Goal: Information Seeking & Learning: Learn about a topic

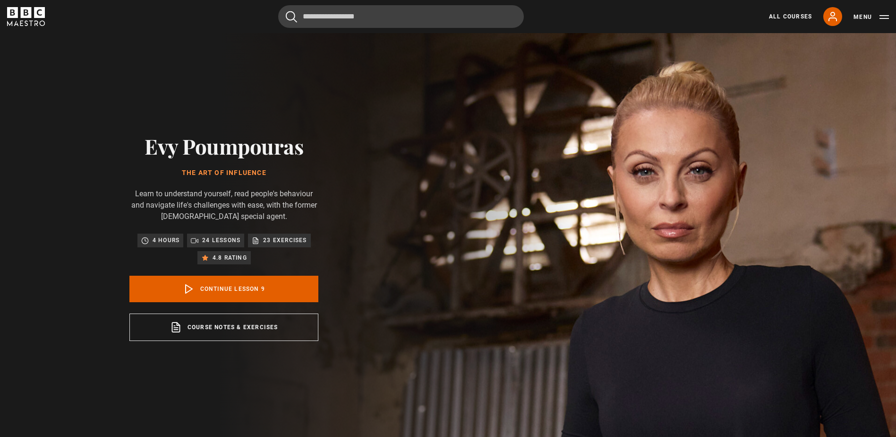
click at [21, 17] on icon "BBC Maestro" at bounding box center [26, 12] width 11 height 11
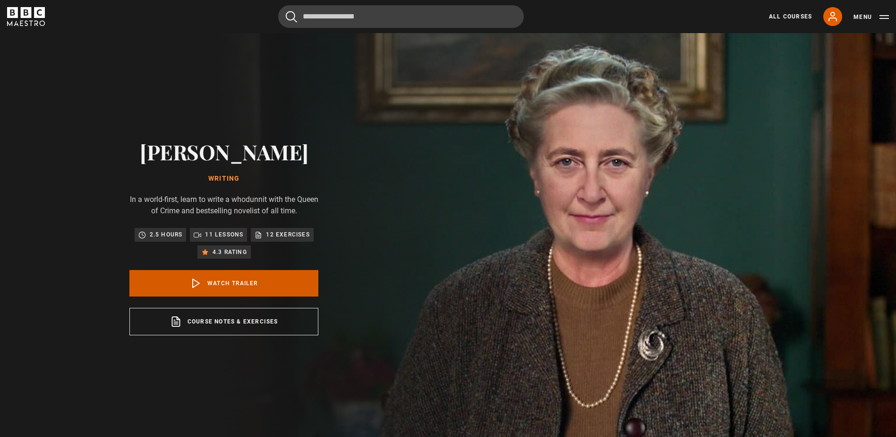
click at [228, 285] on link "Watch Trailer" at bounding box center [223, 283] width 189 height 26
click at [15, 15] on icon "BBC Maestro" at bounding box center [12, 12] width 11 height 11
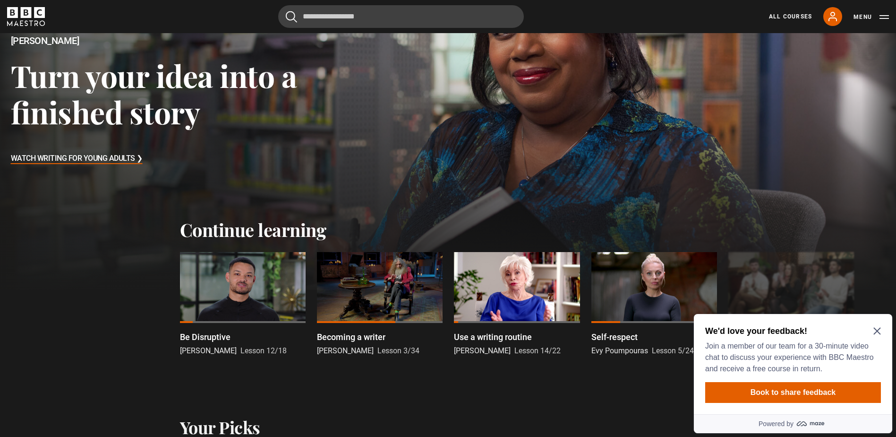
scroll to position [142, 0]
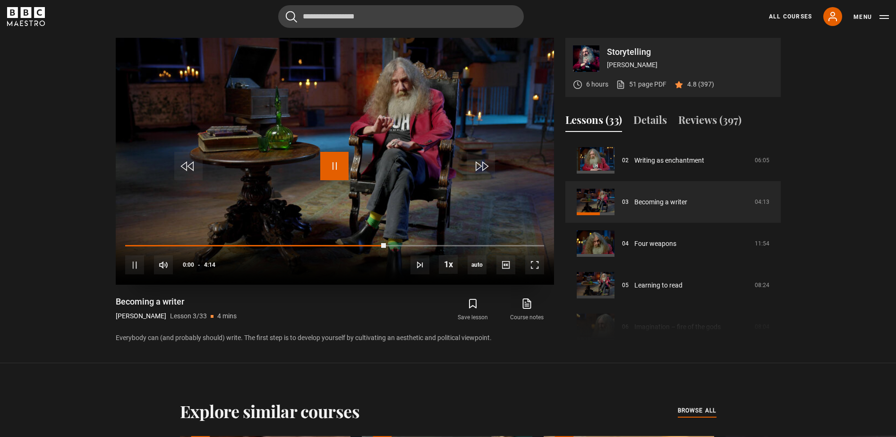
click at [338, 167] on span "Video Player" at bounding box center [334, 166] width 28 height 28
click at [340, 156] on span "Video Player" at bounding box center [334, 166] width 28 height 28
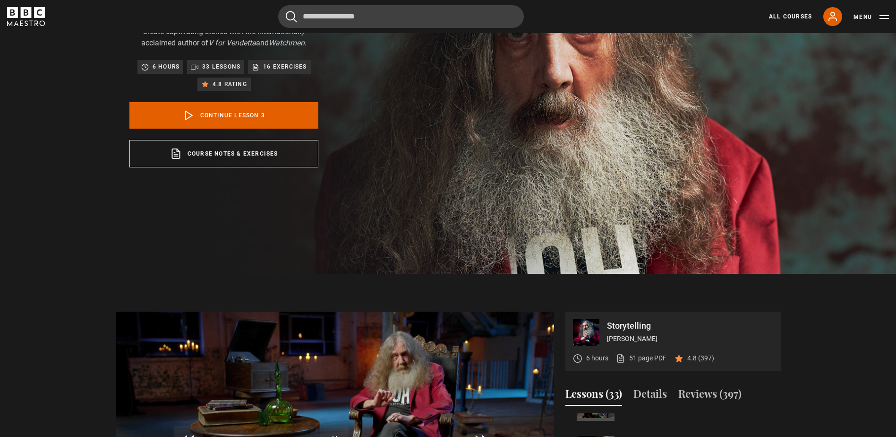
scroll to position [158, 0]
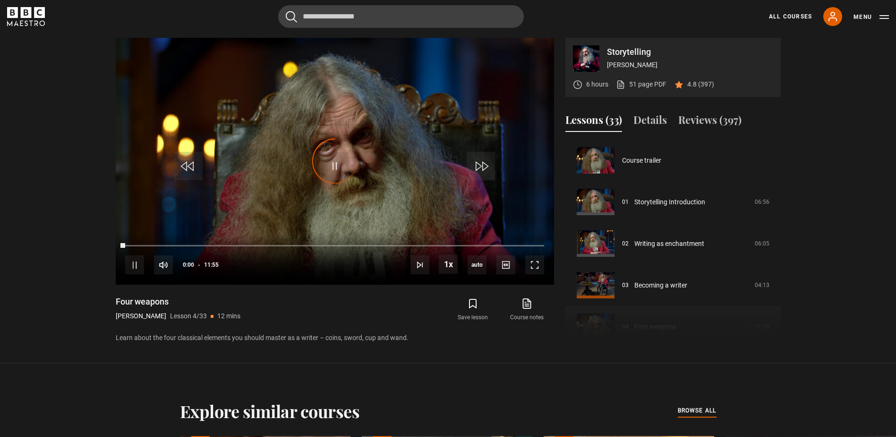
scroll to position [125, 0]
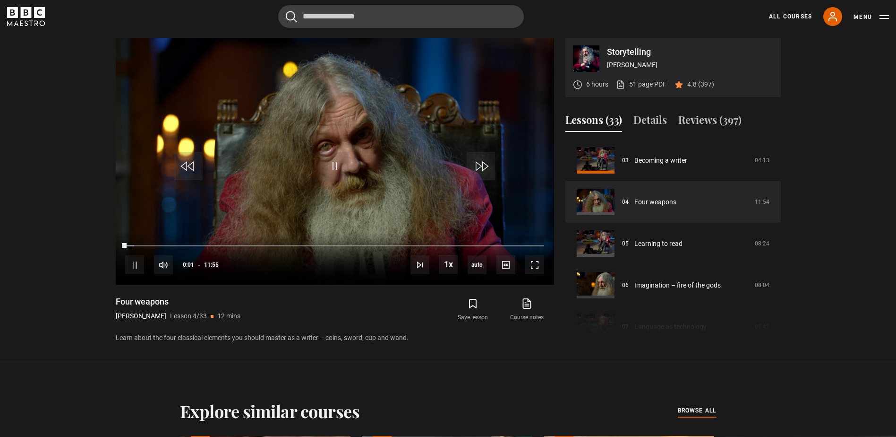
click at [23, 21] on icon "BBC Maestro" at bounding box center [21, 22] width 3 height 5
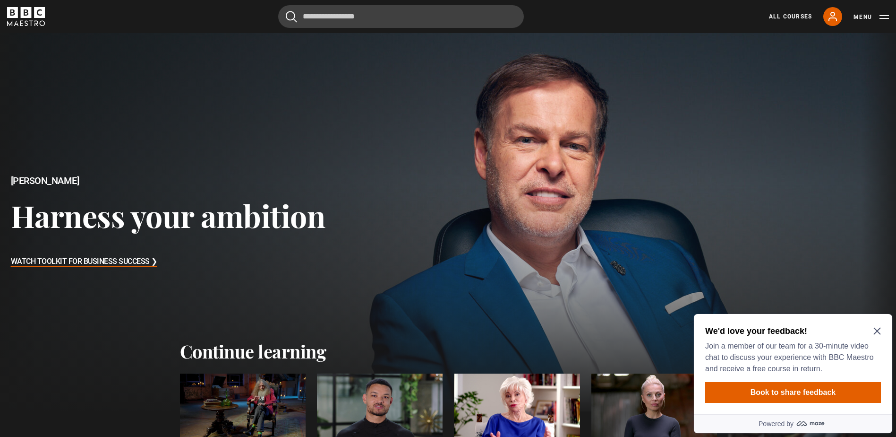
click at [172, 216] on h3 "Harness your ambition" at bounding box center [168, 215] width 315 height 36
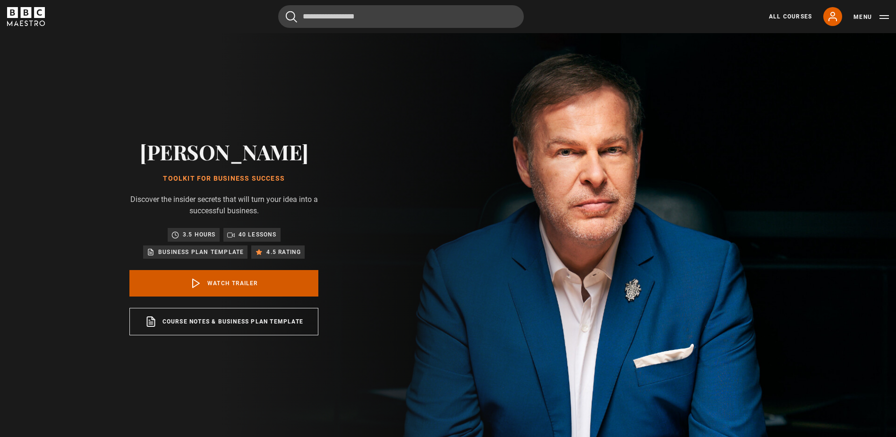
click at [267, 279] on link "Watch Trailer" at bounding box center [223, 283] width 189 height 26
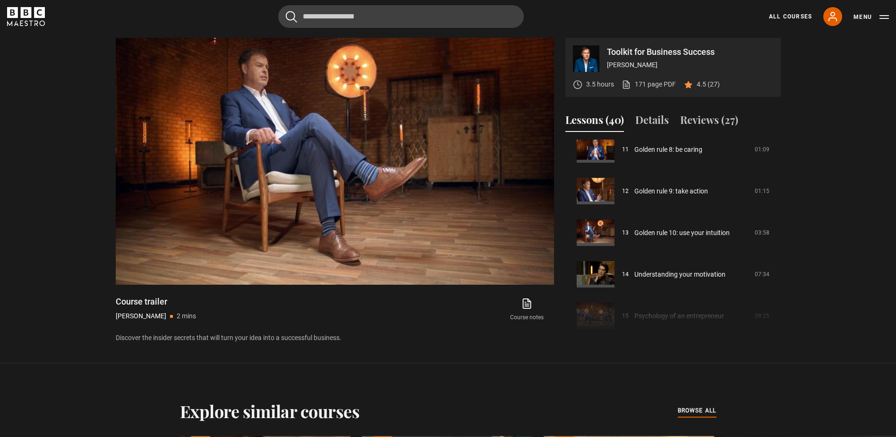
scroll to position [567, 0]
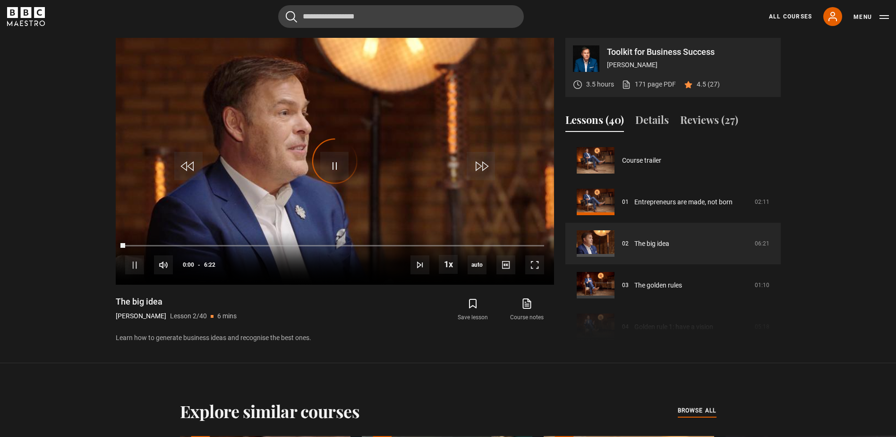
scroll to position [42, 0]
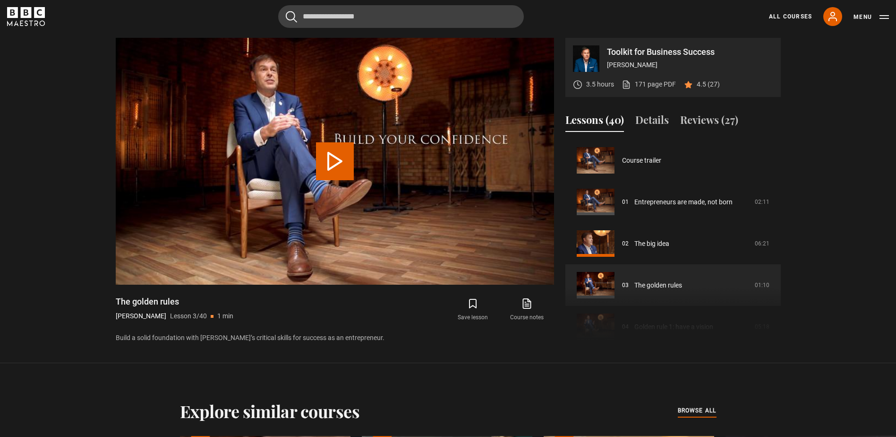
scroll to position [83, 0]
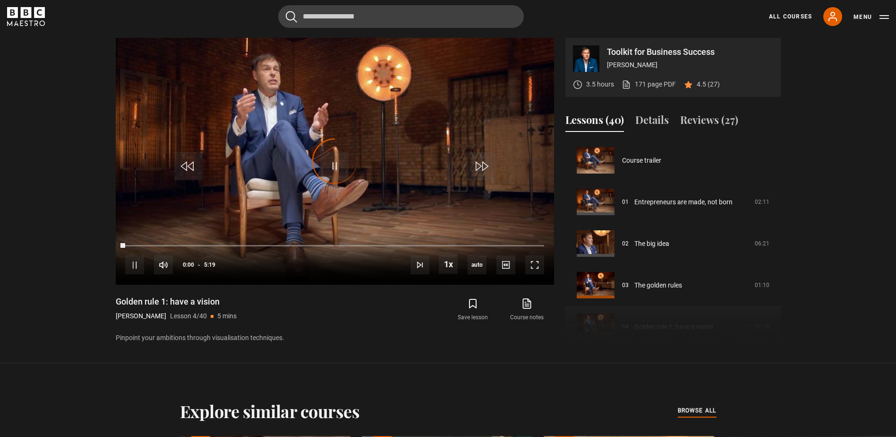
scroll to position [125, 0]
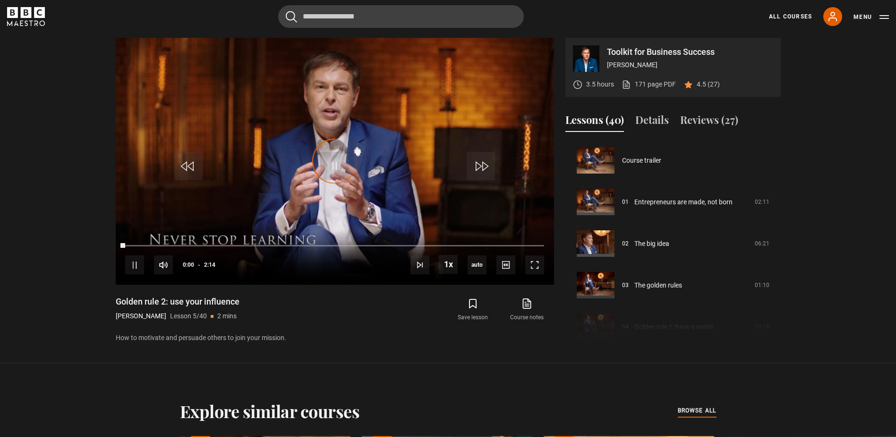
scroll to position [166, 0]
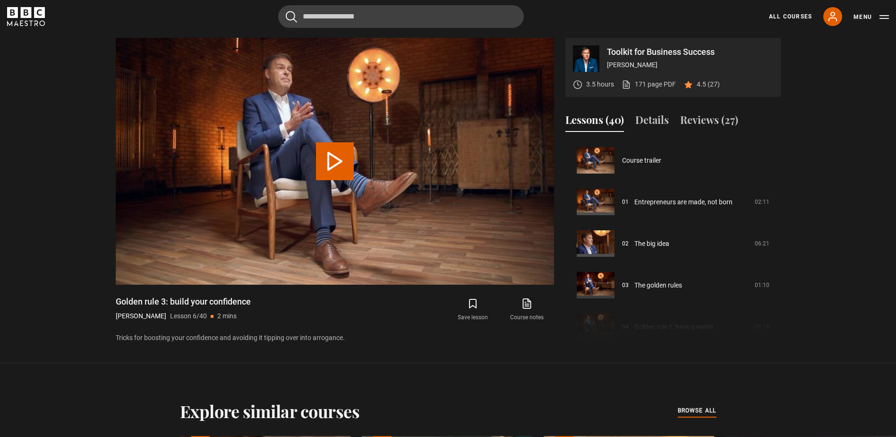
scroll to position [208, 0]
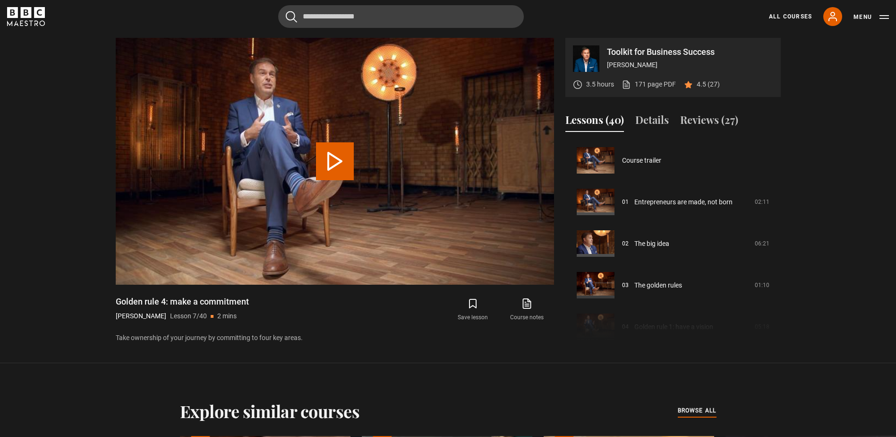
scroll to position [249, 0]
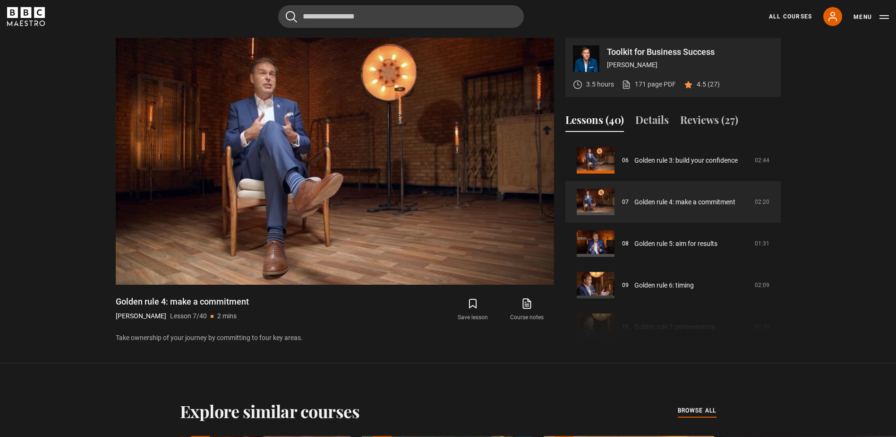
drag, startPoint x: 857, startPoint y: 157, endPoint x: 21, endPoint y: 243, distance: 840.3
click at [21, 243] on section "Toolkit for Business Success Peter Jones 3.5 hours 171 page PDF (opens in new t…" at bounding box center [448, 181] width 896 height 363
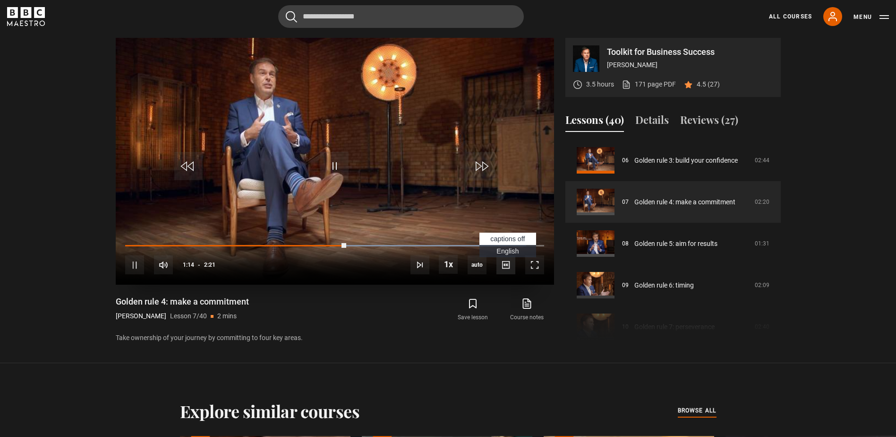
click at [508, 263] on span "Video Player" at bounding box center [506, 264] width 19 height 19
click at [518, 254] on span "English Captions" at bounding box center [508, 251] width 22 height 8
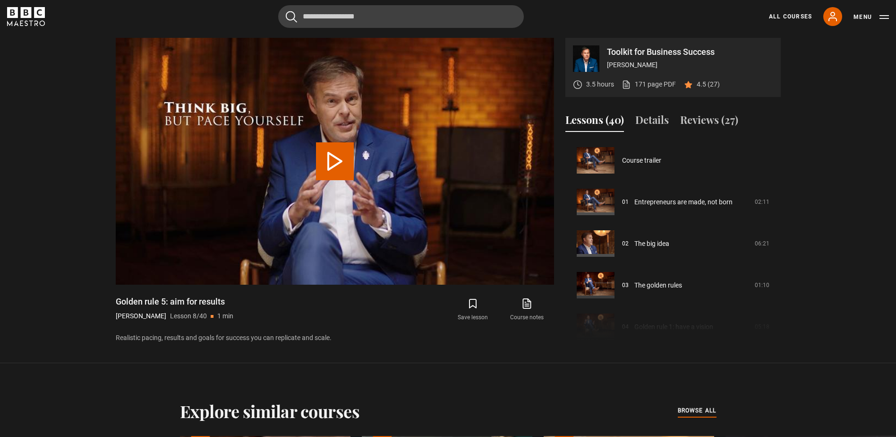
scroll to position [291, 0]
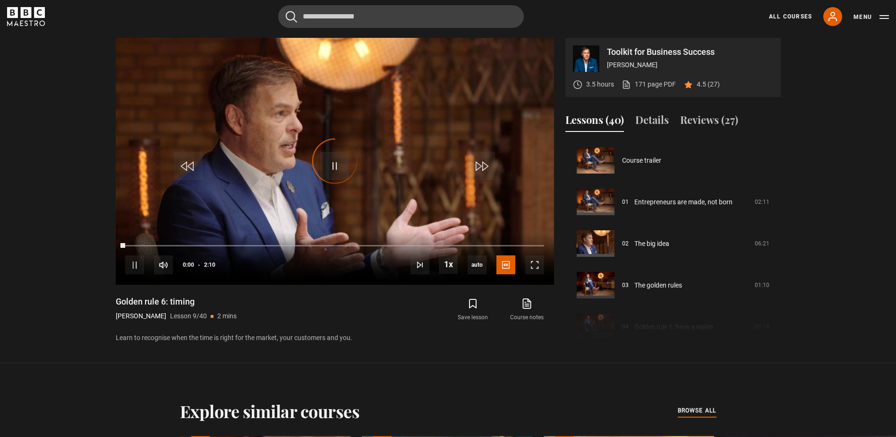
scroll to position [333, 0]
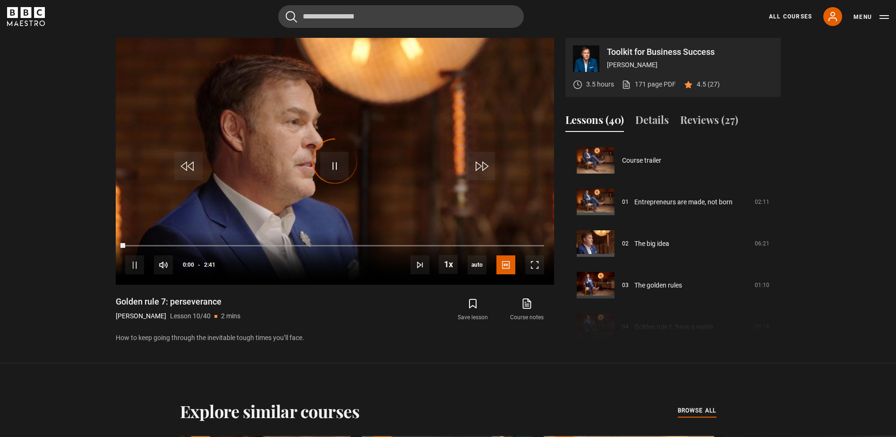
scroll to position [374, 0]
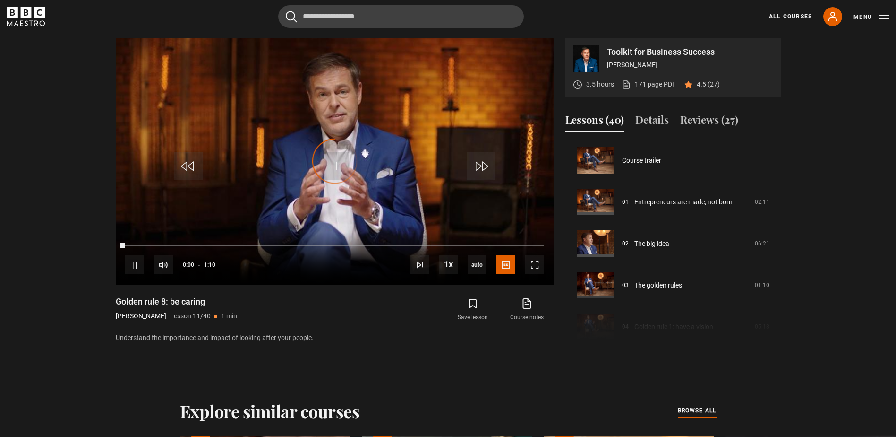
scroll to position [416, 0]
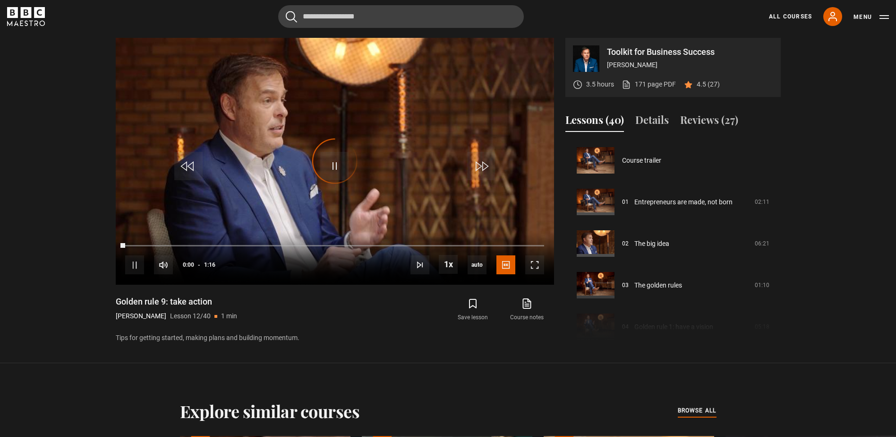
scroll to position [457, 0]
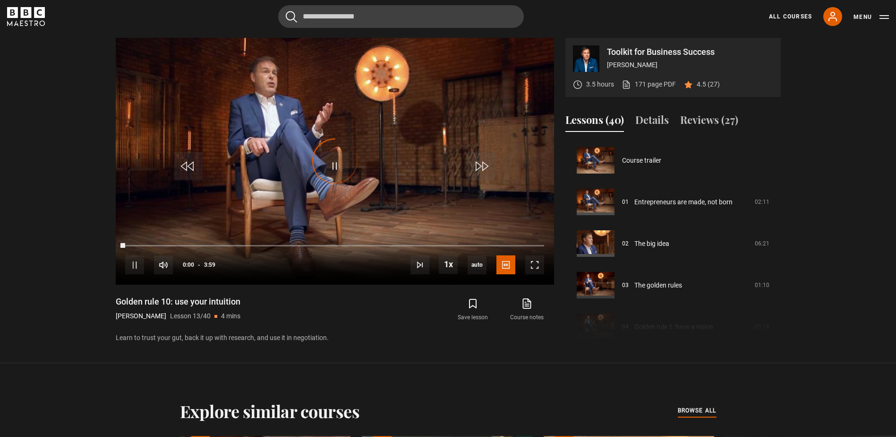
scroll to position [499, 0]
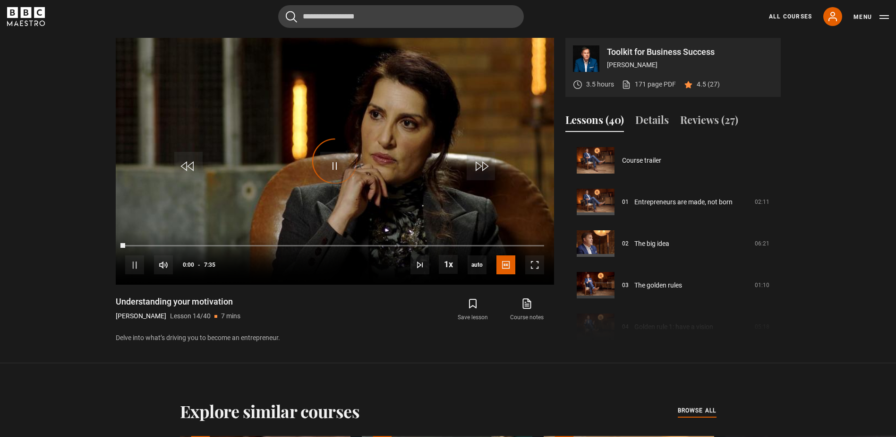
scroll to position [541, 0]
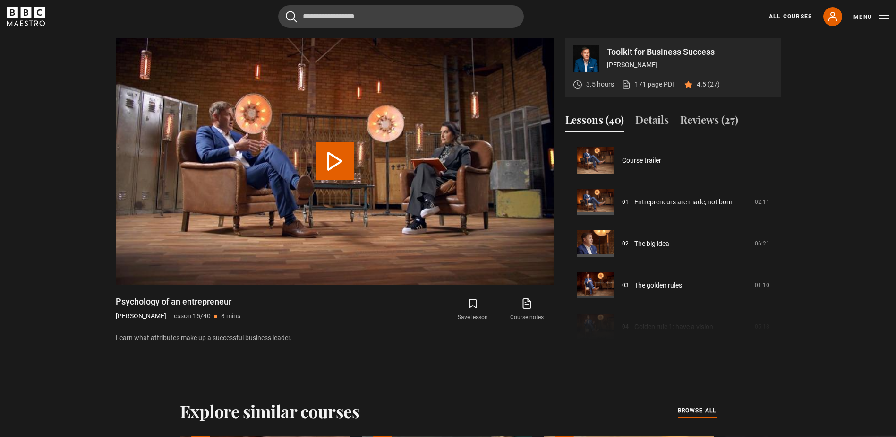
scroll to position [582, 0]
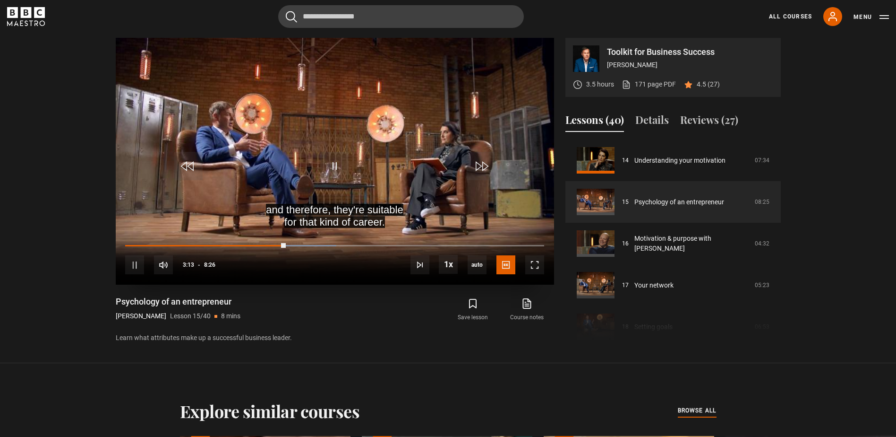
click at [224, 125] on video "Video Player" at bounding box center [335, 161] width 439 height 247
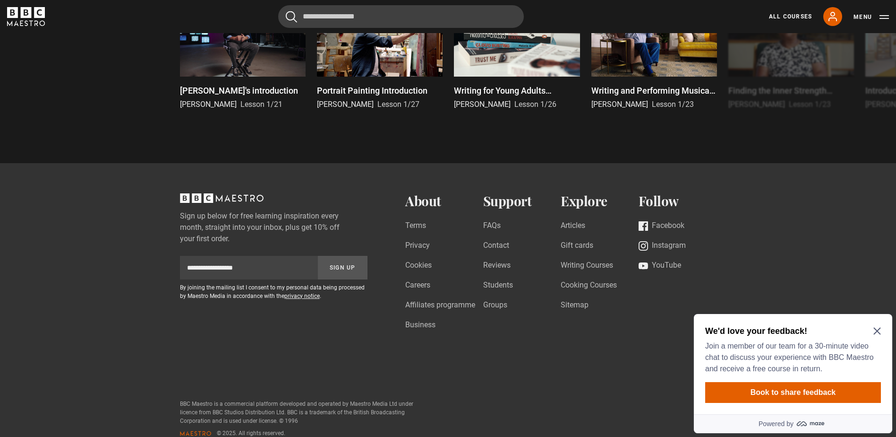
scroll to position [2646, 0]
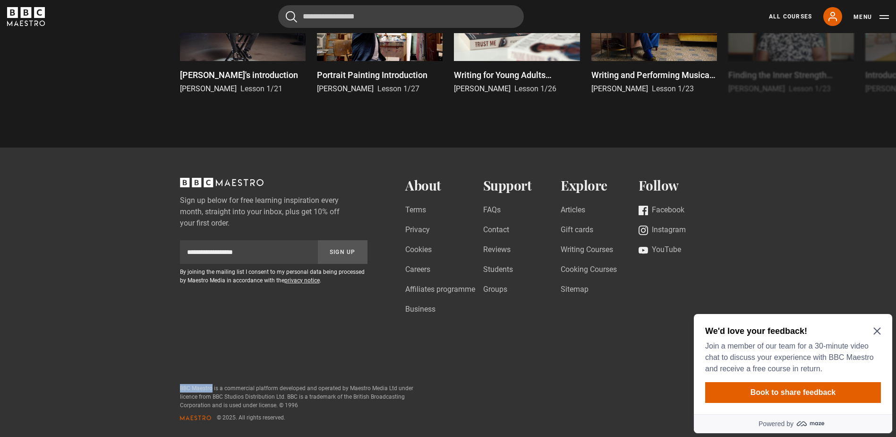
drag, startPoint x: 180, startPoint y: 387, endPoint x: 212, endPoint y: 388, distance: 32.1
click at [212, 388] on p "BBC Maestro is a commercial platform developed and operated by Maestro Media Lt…" at bounding box center [298, 397] width 236 height 26
copy p "BBC Maestro"
click at [875, 331] on icon "Close Maze Prompt" at bounding box center [878, 331] width 8 height 8
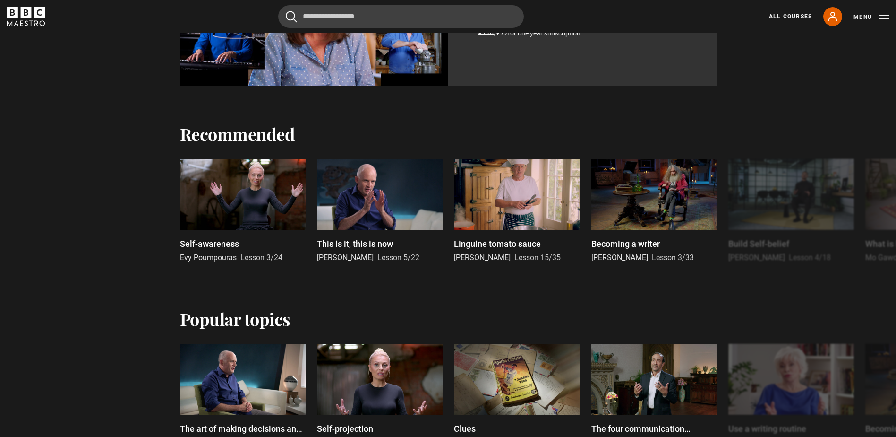
scroll to position [1085, 0]
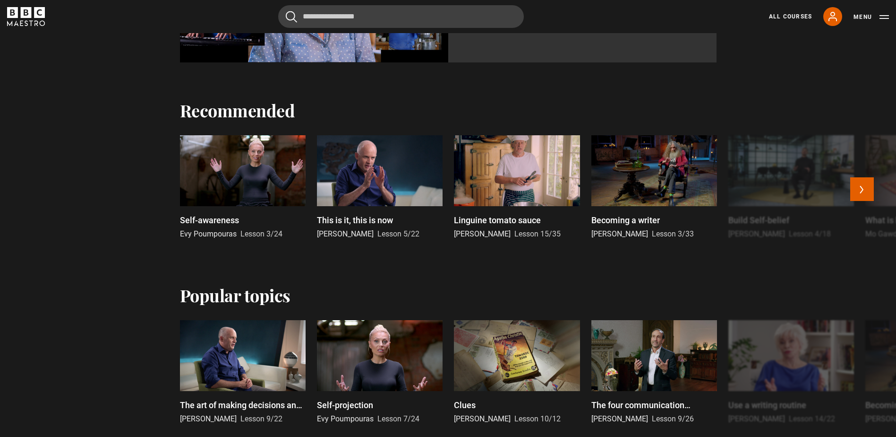
click at [377, 217] on p "This is it, this is now" at bounding box center [355, 220] width 76 height 13
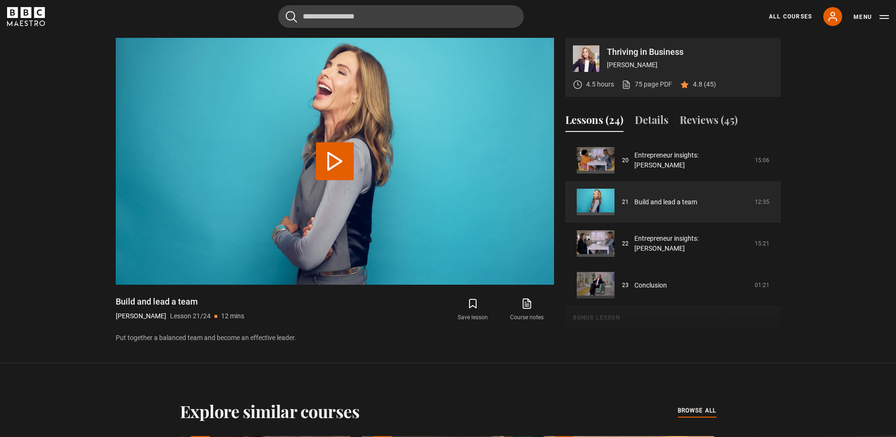
scroll to position [441, 0]
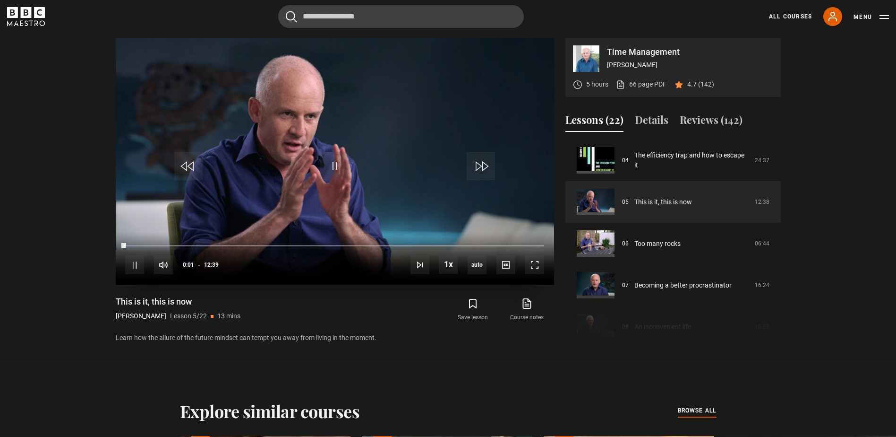
click at [353, 136] on video "Video Player" at bounding box center [335, 161] width 439 height 247
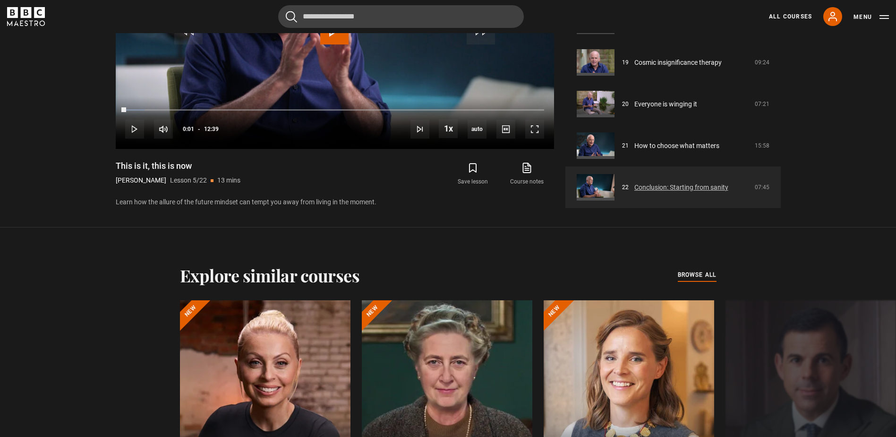
scroll to position [583, 0]
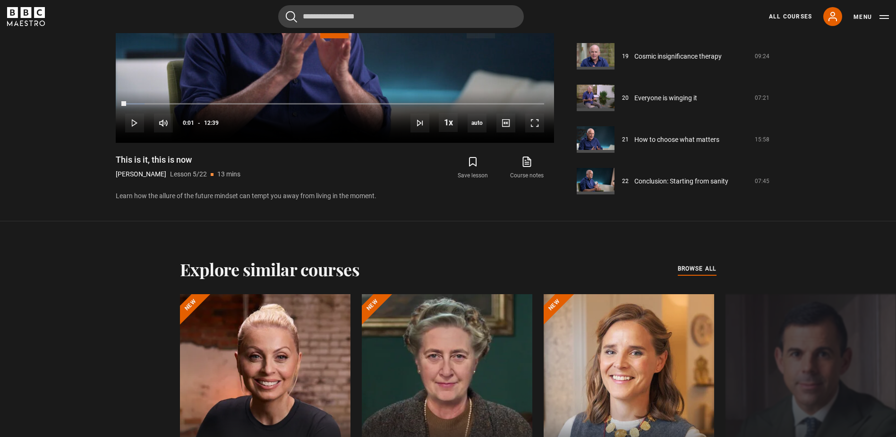
drag, startPoint x: 571, startPoint y: 135, endPoint x: 777, endPoint y: 182, distance: 211.8
click at [777, 182] on div "Lessons (22) Details Reviews (142) Course trailer 01 Time Management Introducti…" at bounding box center [673, 86] width 215 height 232
copy div "Details Reviews (142) Course trailer 01 Time Management Introduction 05:40 02 F…"
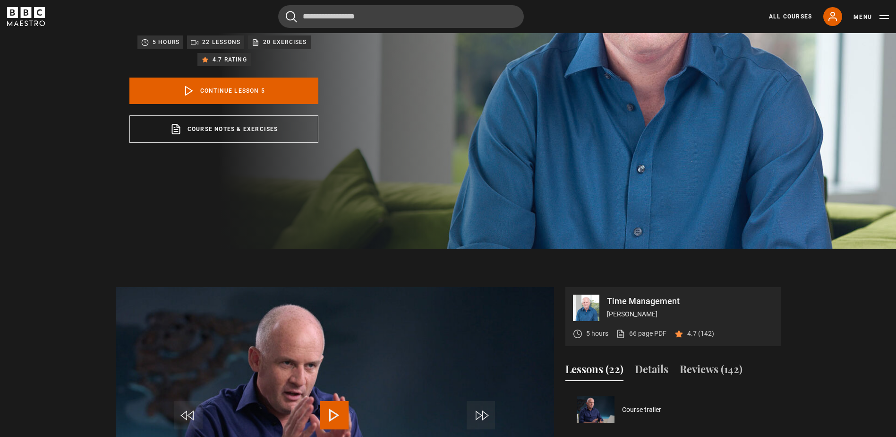
scroll to position [95, 0]
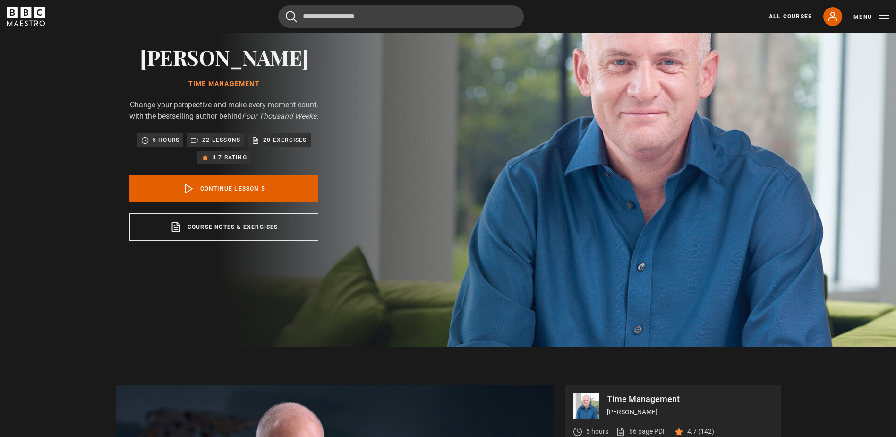
drag, startPoint x: 189, startPoint y: 78, endPoint x: 227, endPoint y: 83, distance: 37.6
click at [227, 83] on div "[PERSON_NAME] Time Management Change your perspective and make every moment cou…" at bounding box center [223, 143] width 189 height 196
click at [146, 51] on h2 "[PERSON_NAME]" at bounding box center [223, 57] width 189 height 24
drag, startPoint x: 144, startPoint y: 48, endPoint x: 266, endPoint y: 79, distance: 125.8
click at [266, 79] on div "[PERSON_NAME] Time Management Change your perspective and make every moment cou…" at bounding box center [223, 143] width 189 height 196
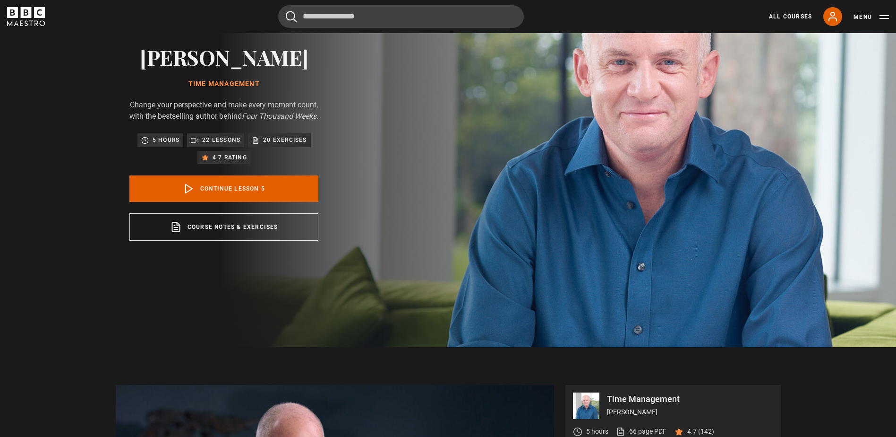
copy div "[PERSON_NAME] Time Management"
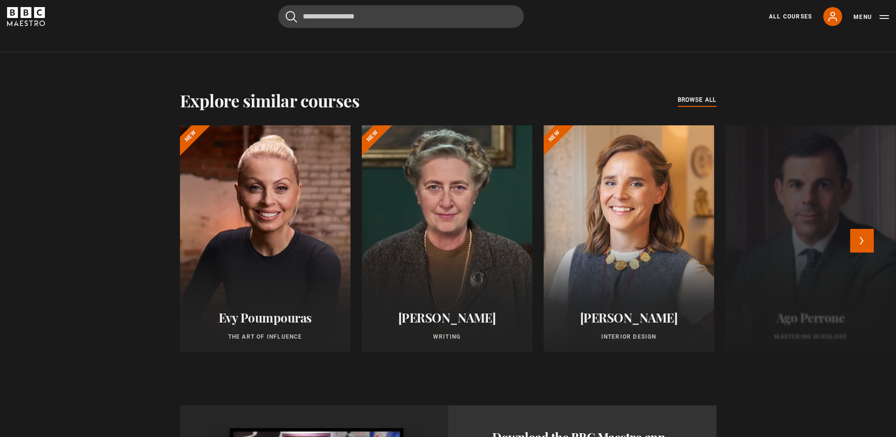
scroll to position [743, 0]
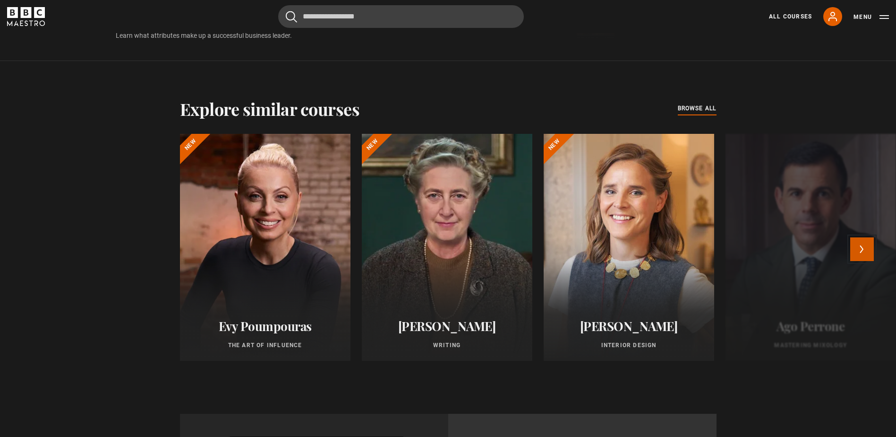
click at [866, 248] on button "Next" at bounding box center [863, 249] width 24 height 24
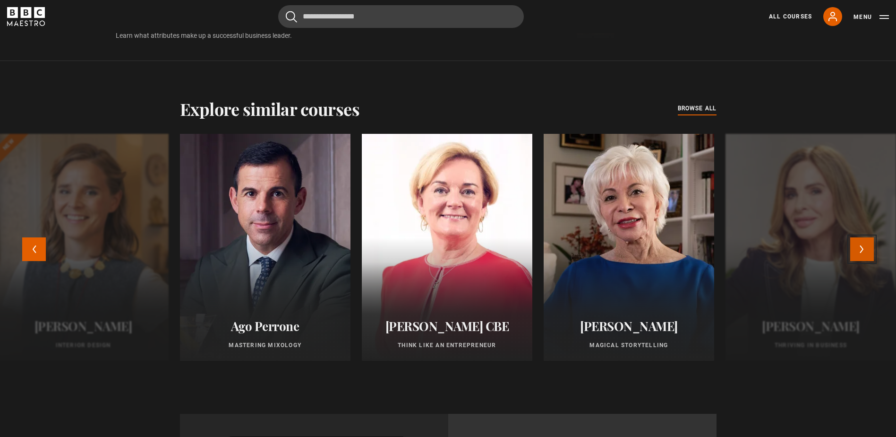
click at [866, 248] on button "Next" at bounding box center [863, 249] width 24 height 24
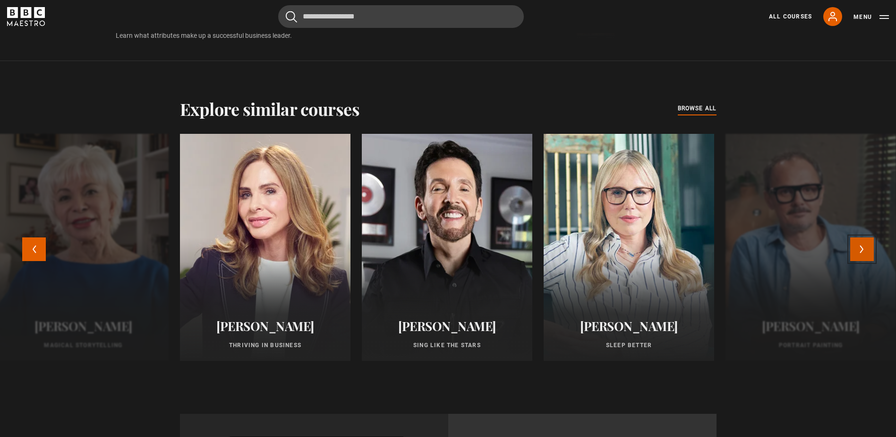
click at [867, 248] on button "Next" at bounding box center [863, 249] width 24 height 24
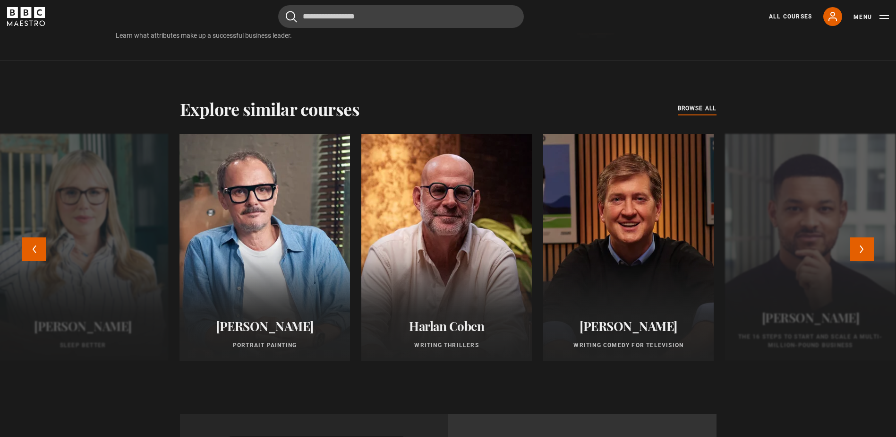
click at [796, 216] on div at bounding box center [810, 247] width 171 height 227
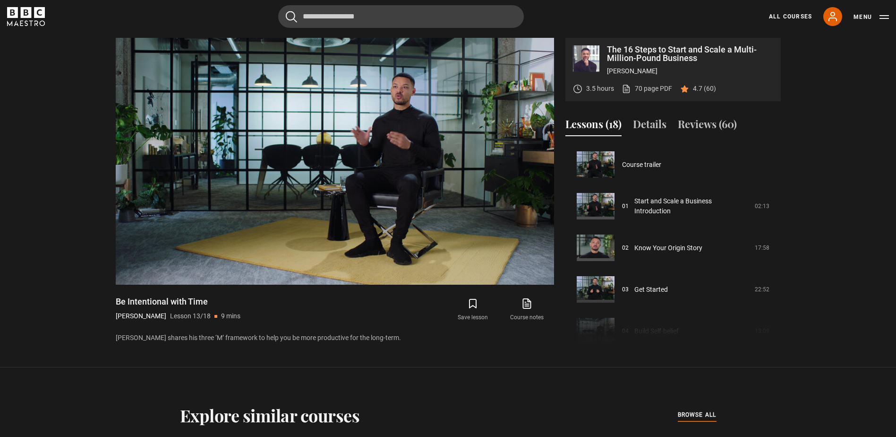
scroll to position [499, 0]
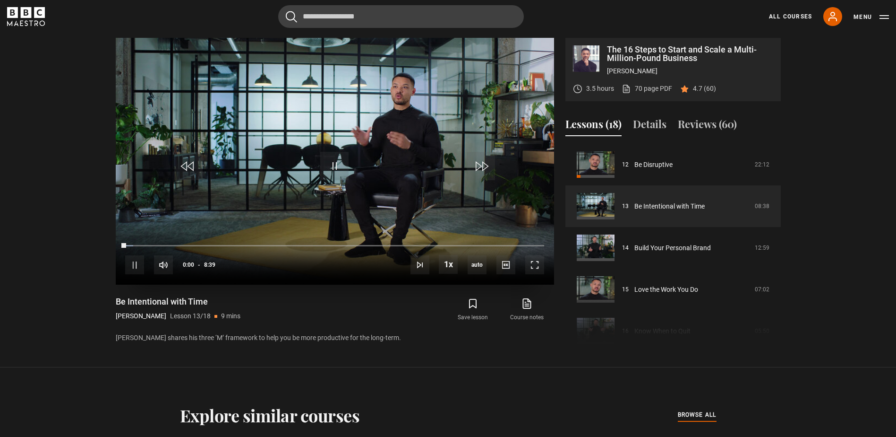
click at [325, 144] on video "Video Player" at bounding box center [335, 161] width 439 height 247
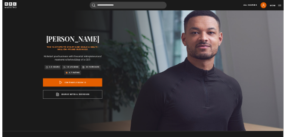
scroll to position [16, 0]
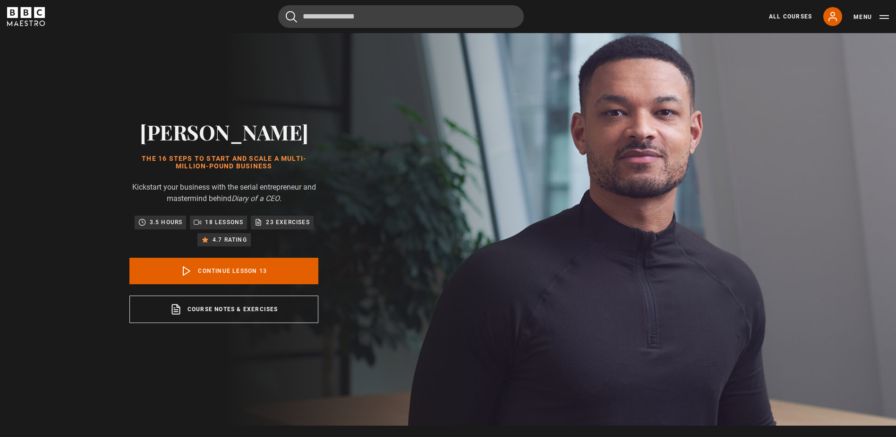
drag, startPoint x: 160, startPoint y: 133, endPoint x: 275, endPoint y: 165, distance: 119.4
click at [275, 165] on div "[PERSON_NAME] The 16 Steps to Start and Scale a Multi-Million-Pound Business Ki…" at bounding box center [223, 221] width 189 height 203
copy div "[PERSON_NAME] The 16 Steps to Start and Scale a Multi-Million-Pound Business"
click at [37, 147] on div "Steven Bartlett The 16 Steps to Start and Scale a Multi-Million-Pound Business …" at bounding box center [224, 221] width 448 height 408
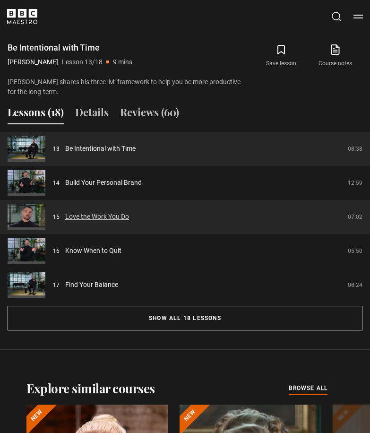
scroll to position [824, 0]
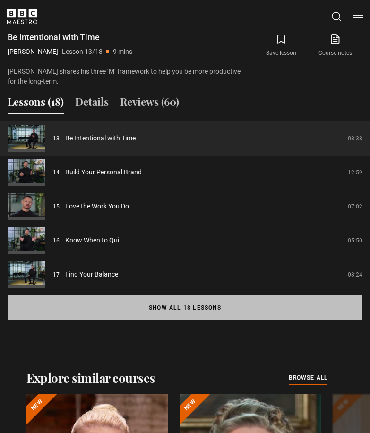
click at [211, 309] on button "Show all 18 lessons" at bounding box center [185, 307] width 355 height 25
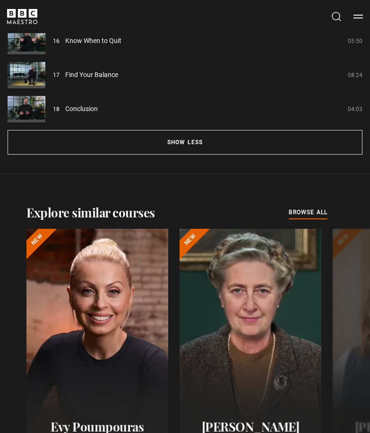
scroll to position [1444, 0]
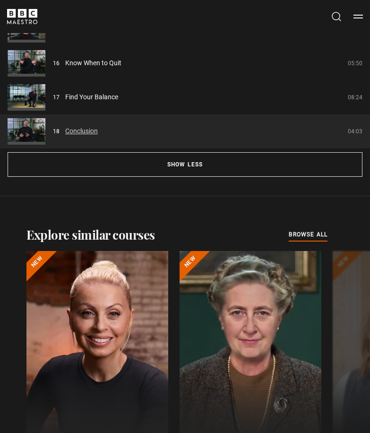
drag, startPoint x: 4, startPoint y: 164, endPoint x: 181, endPoint y: 129, distance: 180.6
copy div "Details Reviews (60) Course trailer 01 Start and Scale a Business Introduction …"
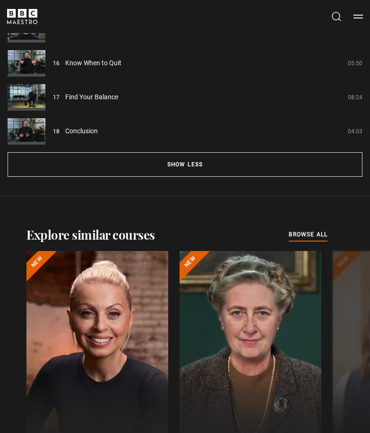
click at [333, 200] on div "Explore similar courses all browse all courses Evy Poumpouras The Art of Influe…" at bounding box center [185, 359] width 370 height 327
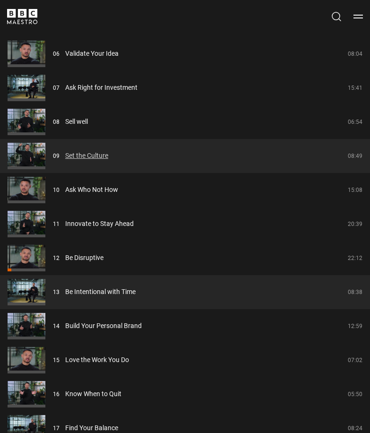
scroll to position [1066, 0]
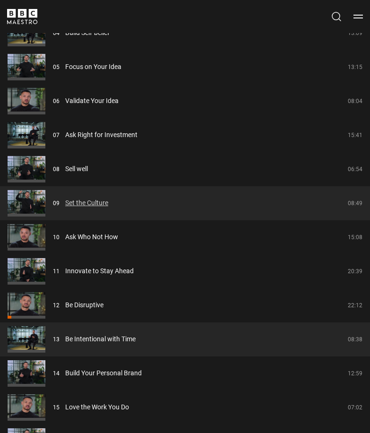
click at [94, 204] on link "Set the Culture" at bounding box center [86, 203] width 43 height 10
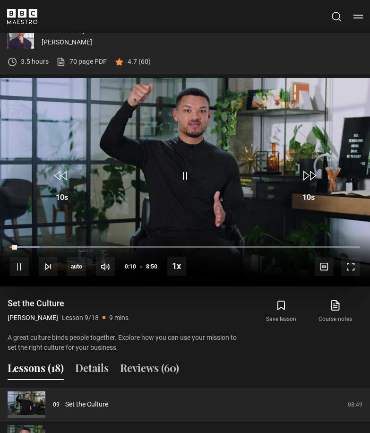
click at [277, 113] on video "Video Player" at bounding box center [185, 182] width 370 height 208
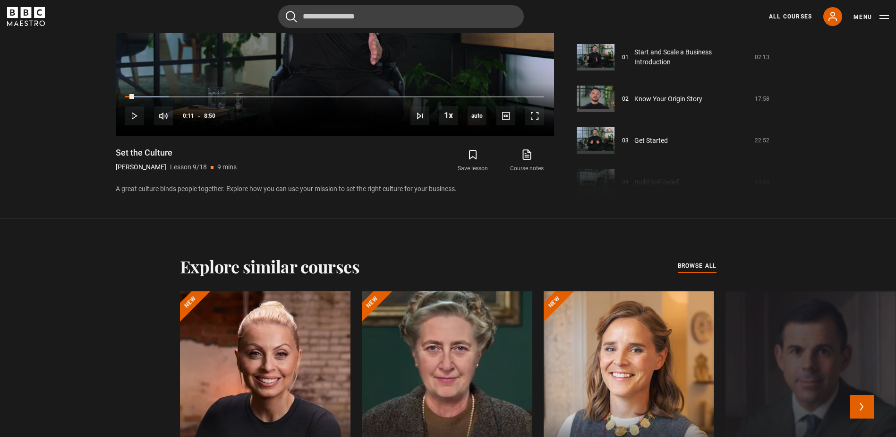
scroll to position [416, 0]
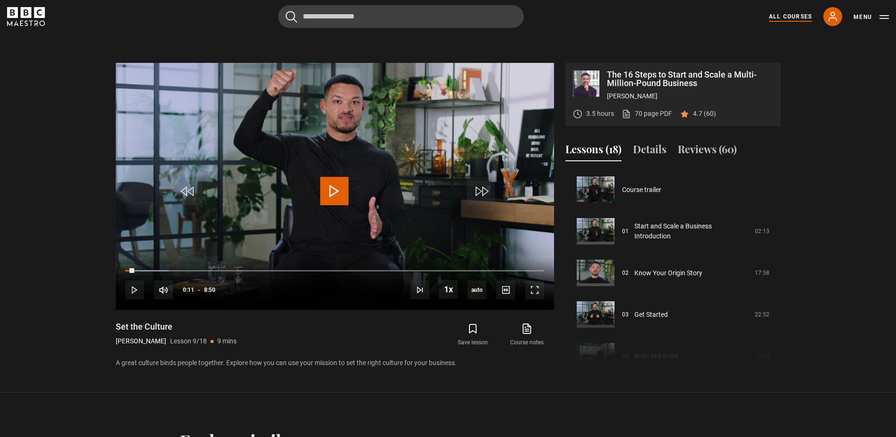
click at [370, 18] on link "All Courses" at bounding box center [790, 16] width 43 height 9
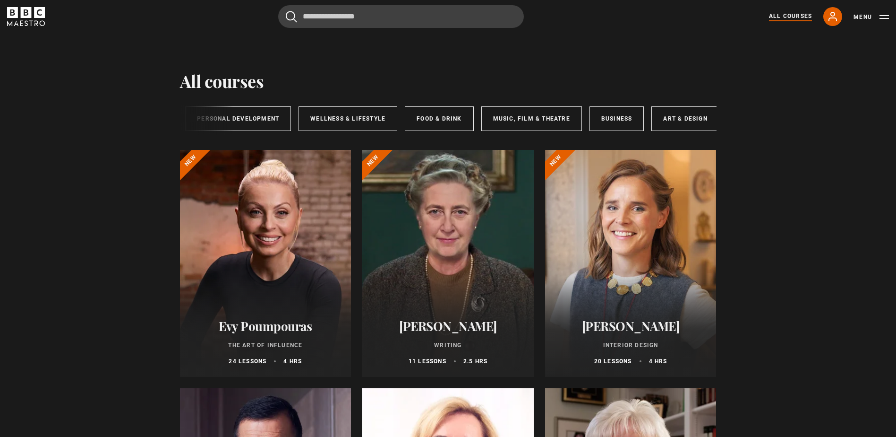
scroll to position [0, 157]
click at [610, 120] on link "Business" at bounding box center [611, 118] width 55 height 25
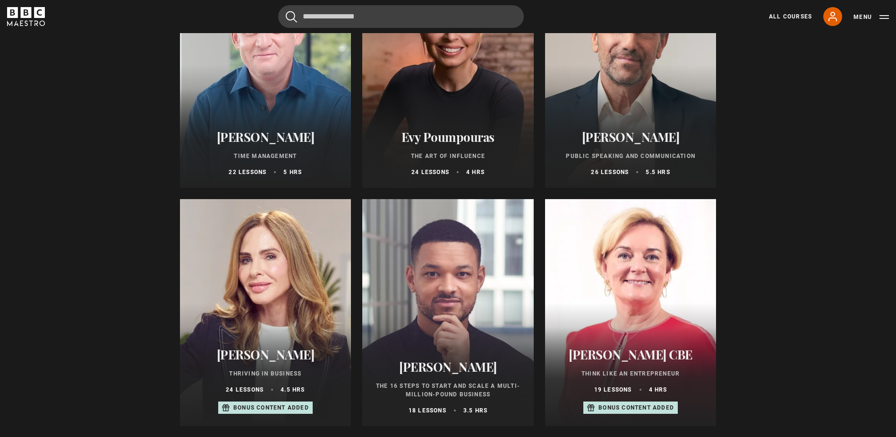
scroll to position [236, 0]
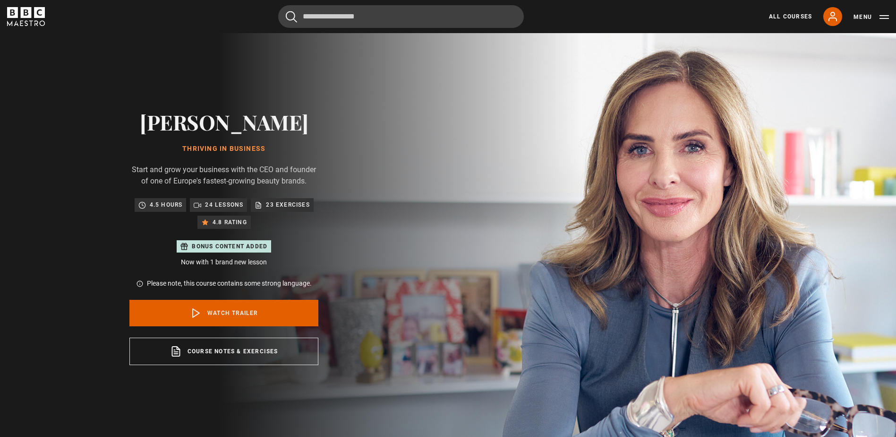
drag, startPoint x: 155, startPoint y: 123, endPoint x: 275, endPoint y: 146, distance: 122.7
click at [275, 146] on div "Trinny Woodall Thriving in Business Start and grow your business with the CEO a…" at bounding box center [223, 237] width 189 height 255
copy div "Trinny Woodall Thriving in Business"
click at [448, 130] on div "Trinny Woodall Thriving in Business Start and grow your business with the CEO a…" at bounding box center [224, 237] width 448 height 408
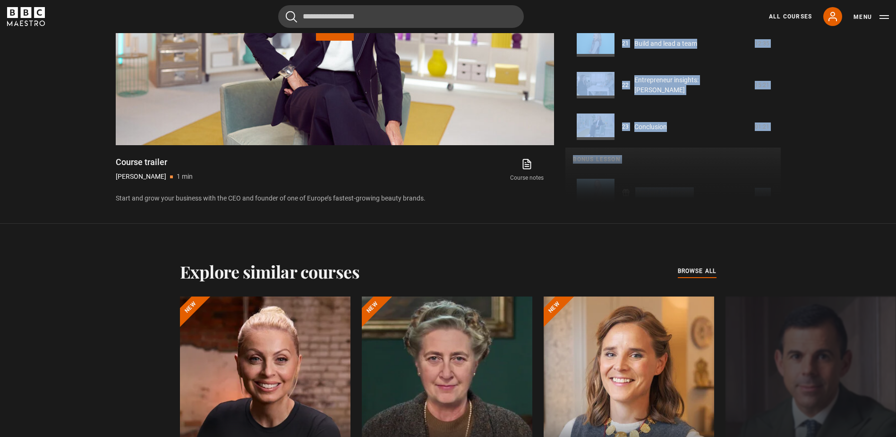
scroll to position [859, 0]
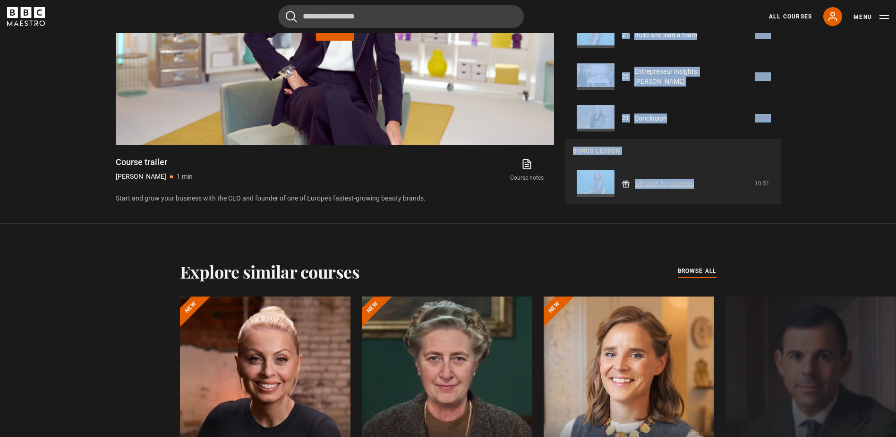
drag, startPoint x: 563, startPoint y: 249, endPoint x: 769, endPoint y: 189, distance: 214.8
click at [769, 189] on div "Thriving in Business Trinny Woodall 4.5 hours 75 page PDF (opens in new tab) 4.…" at bounding box center [448, 51] width 665 height 306
copy ul "Course trailer 01 Introduction 04:23 02 Learn from your setbacks 10:54 03 Choos…"
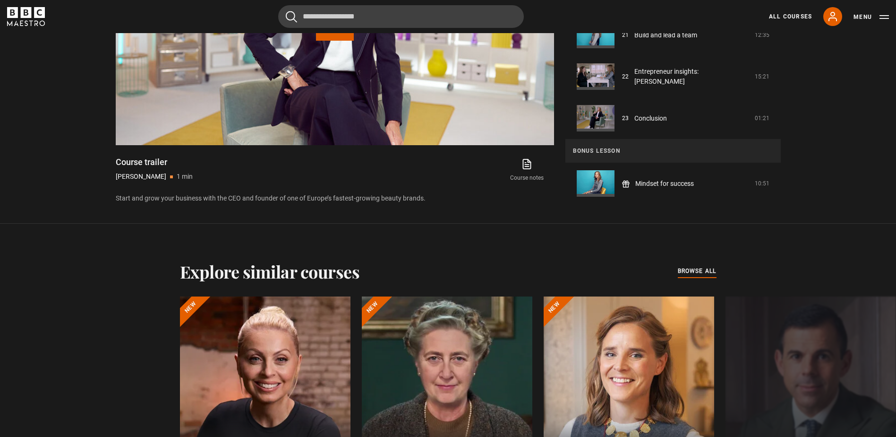
click at [31, 162] on section "Thriving in Business Trinny Woodall 4.5 hours 75 page PDF (opens in new tab) 4.…" at bounding box center [448, 42] width 896 height 363
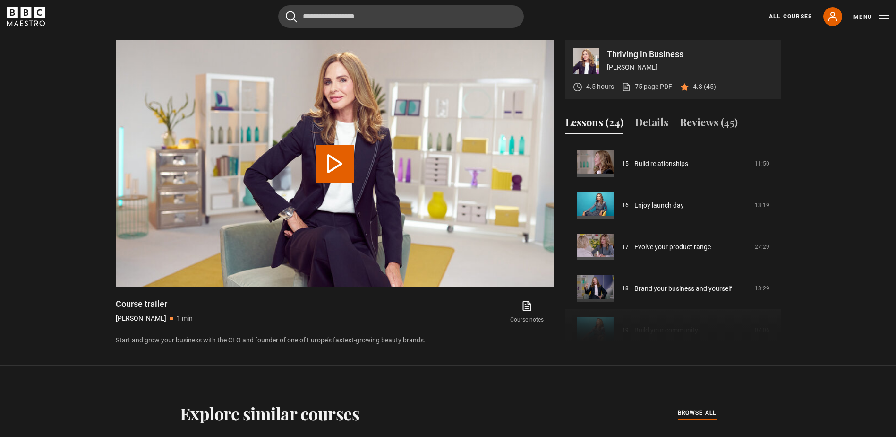
scroll to position [576, 0]
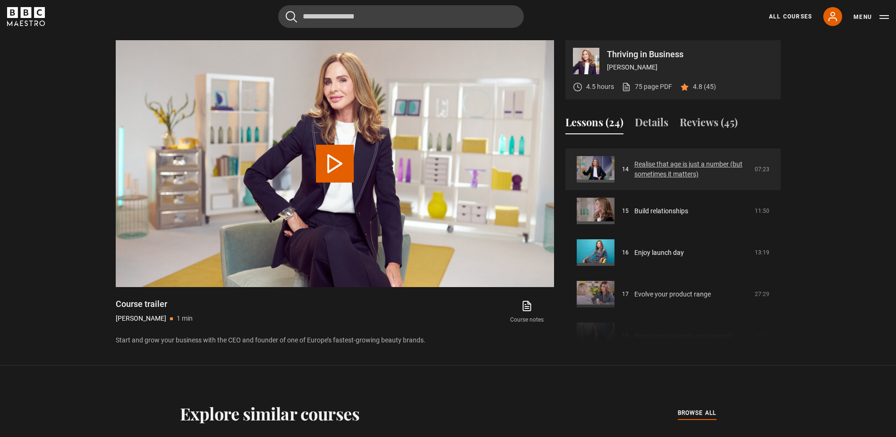
click at [663, 163] on link "Realise that age is just a number (but sometimes it matters)" at bounding box center [692, 169] width 115 height 20
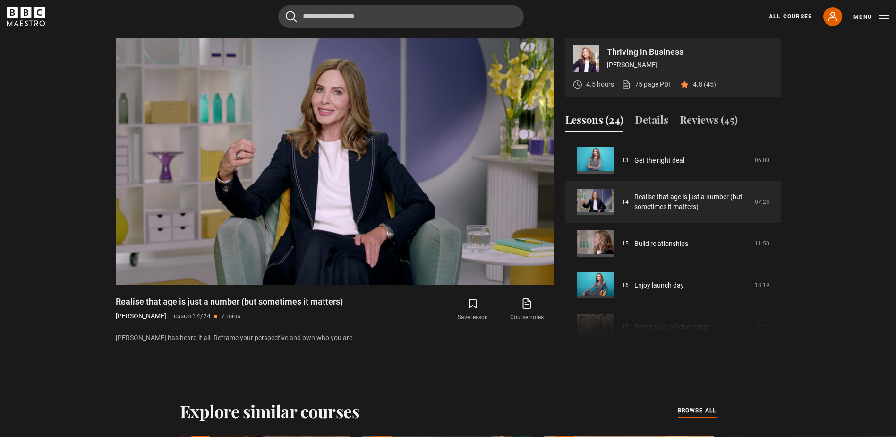
scroll to position [441, 0]
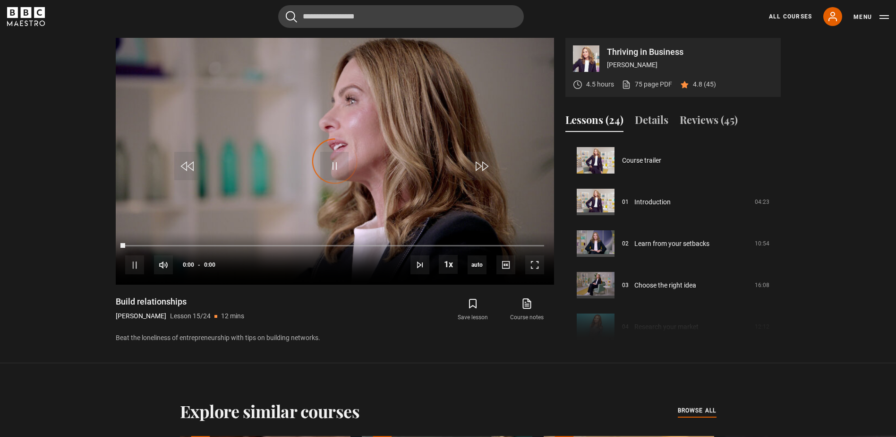
scroll to position [582, 0]
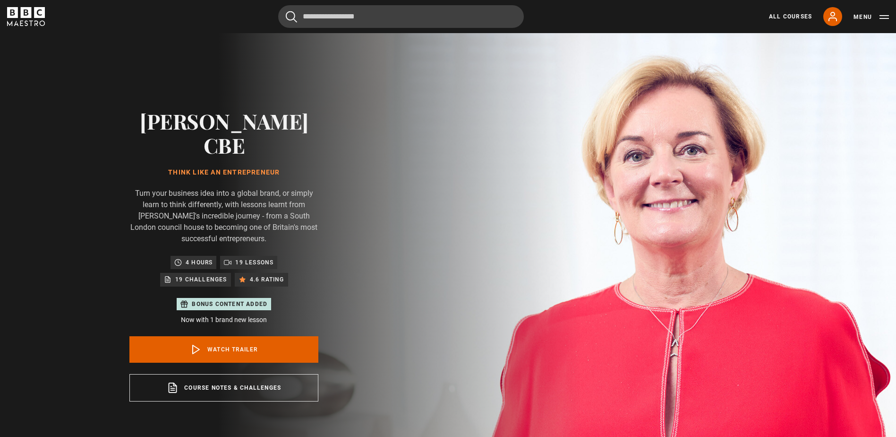
drag, startPoint x: 157, startPoint y: 121, endPoint x: 288, endPoint y: 146, distance: 133.1
click at [288, 146] on div "[PERSON_NAME] CBE Think Like an Entrepreneur Turn your business idea into a glo…" at bounding box center [223, 255] width 189 height 292
copy div "[PERSON_NAME] CBE Think Like an Entrepreneur"
